Goal: Task Accomplishment & Management: Manage account settings

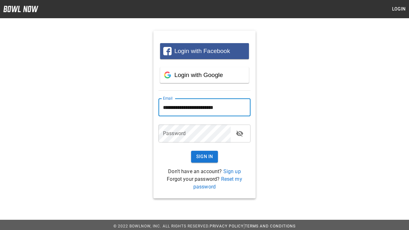
type input "**********"
click at [204, 156] on button "Sign In" at bounding box center [204, 157] width 27 height 12
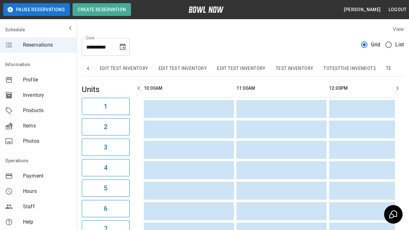
scroll to position [0, 391]
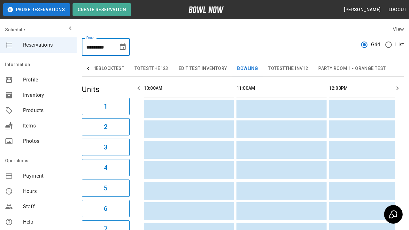
type input "*********"
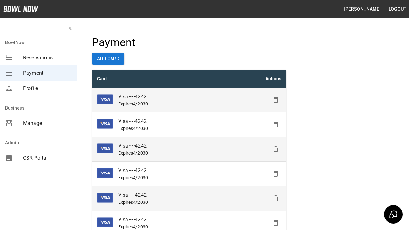
click at [276, 100] on icon "Delete" at bounding box center [276, 100] width 8 height 8
click at [276, 125] on icon "Delete" at bounding box center [276, 125] width 8 height 8
click at [276, 149] on icon "Delete" at bounding box center [276, 149] width 8 height 8
click at [276, 174] on icon "Delete" at bounding box center [276, 174] width 8 height 8
click at [276, 198] on icon "Delete" at bounding box center [276, 198] width 8 height 8
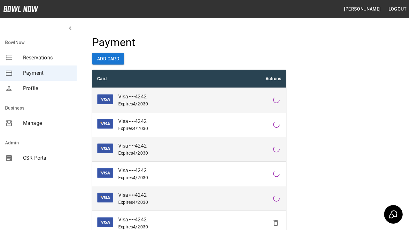
click at [276, 223] on icon "Delete" at bounding box center [276, 223] width 8 height 8
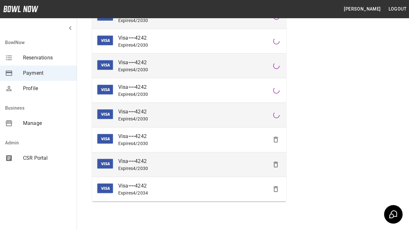
click at [276, 140] on icon "Delete" at bounding box center [276, 140] width 8 height 8
click at [276, 164] on icon "Delete" at bounding box center [276, 165] width 8 height 8
click at [276, 189] on icon "Delete" at bounding box center [276, 189] width 8 height 8
